Goal: Task Accomplishment & Management: Complete application form

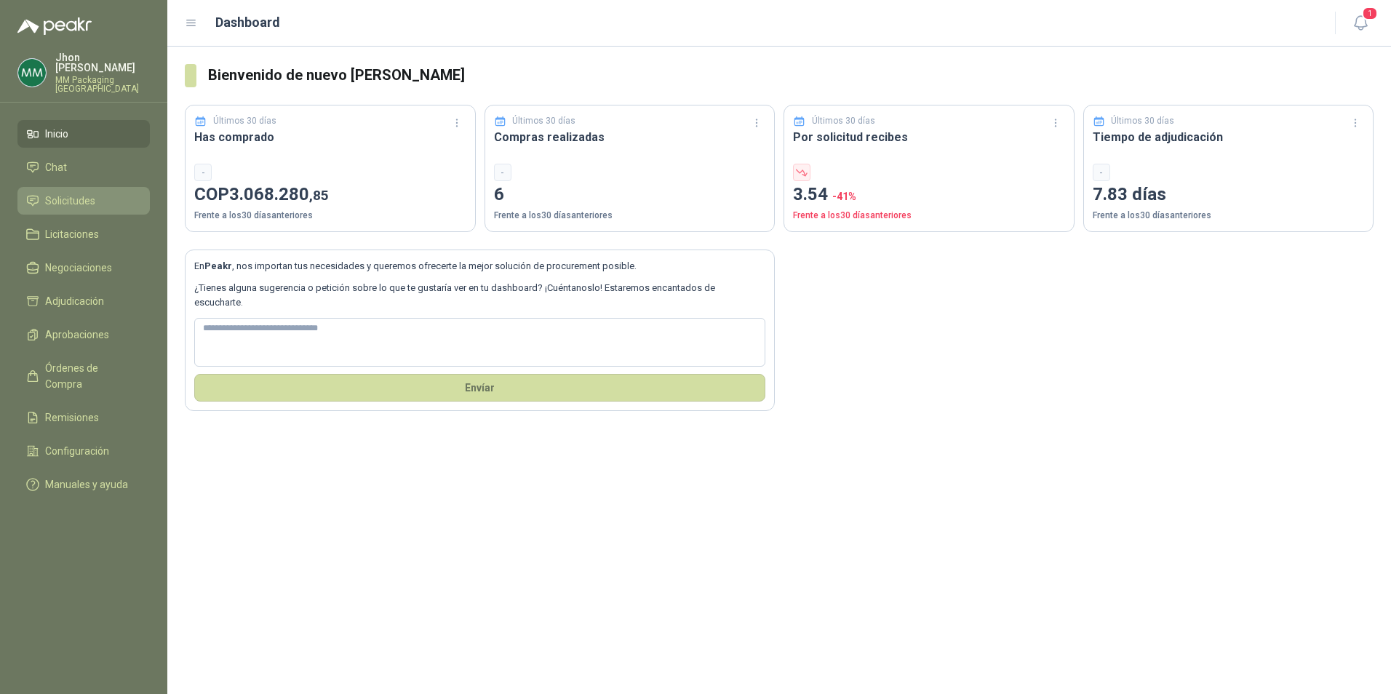
click at [87, 193] on span "Solicitudes" at bounding box center [70, 201] width 50 height 16
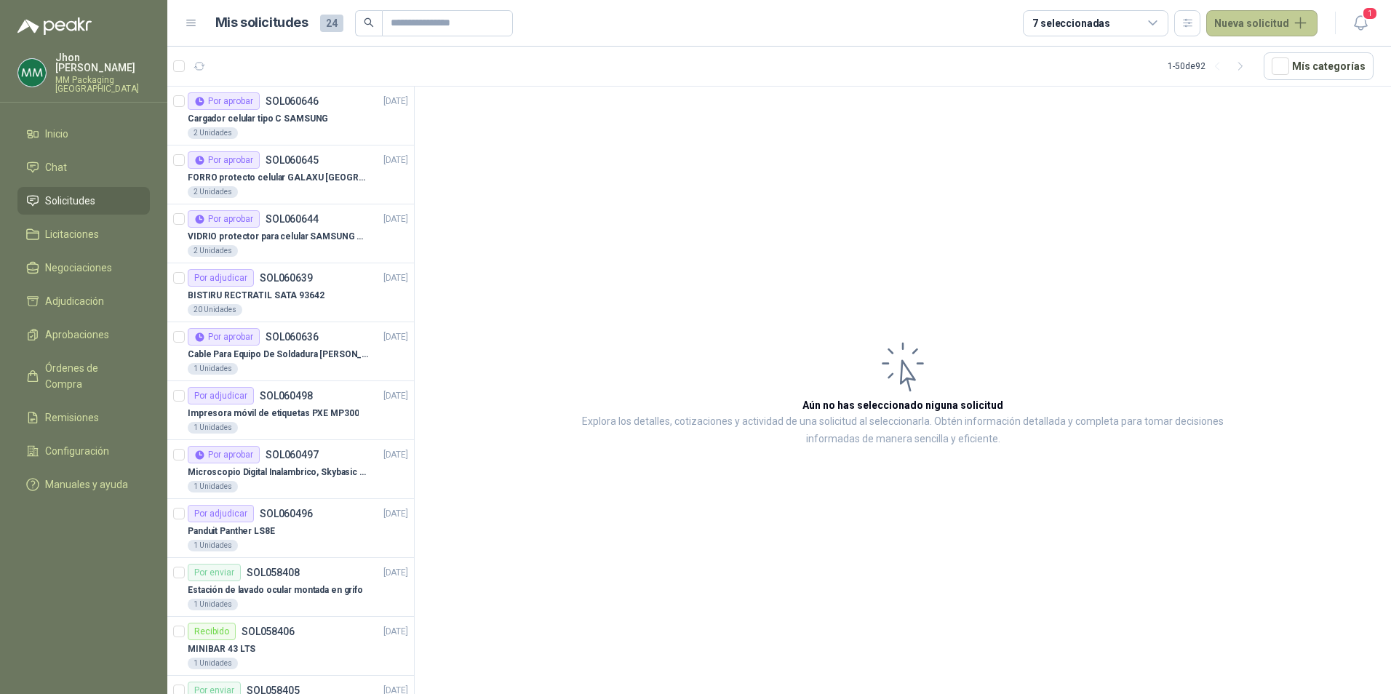
click at [1257, 23] on button "Nueva solicitud" at bounding box center [1262, 23] width 111 height 26
click at [1239, 55] on link "Solicitud" at bounding box center [1279, 58] width 124 height 25
